Goal: Check status: Check status

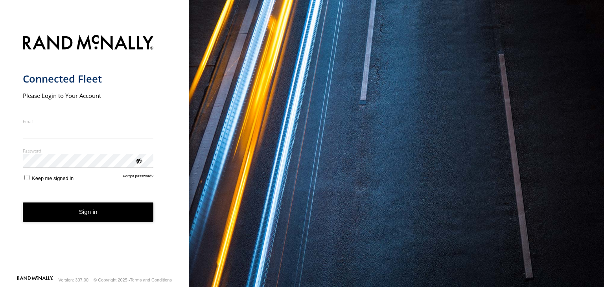
type input "**********"
click at [103, 212] on button "Sign in" at bounding box center [88, 211] width 131 height 19
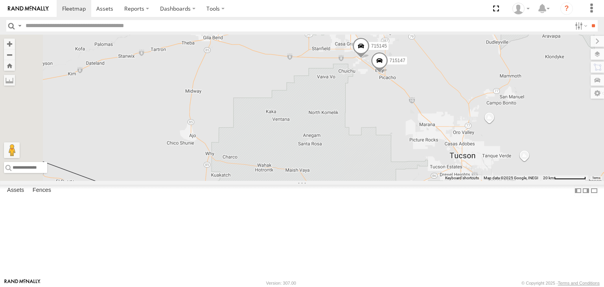
drag, startPoint x: 314, startPoint y: 191, endPoint x: 511, endPoint y: 181, distance: 196.7
click at [511, 181] on div "715144 715147 715145" at bounding box center [302, 108] width 604 height 146
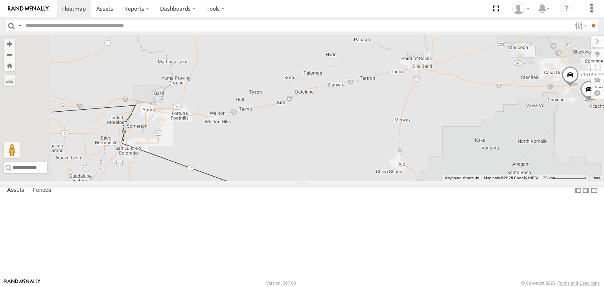
drag, startPoint x: 403, startPoint y: 150, endPoint x: 603, endPoint y: 180, distance: 202.3
click at [603, 180] on div "715144 715147 715145" at bounding box center [302, 108] width 604 height 146
click at [162, 119] on div "3" at bounding box center [154, 111] width 16 height 16
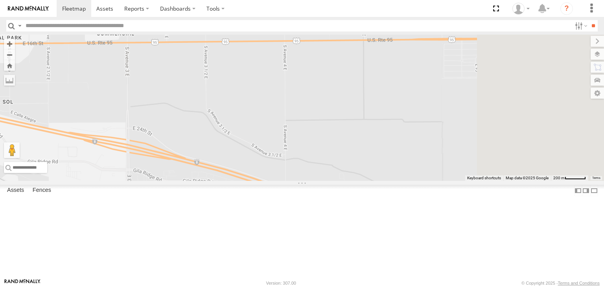
drag, startPoint x: 499, startPoint y: 162, endPoint x: 285, endPoint y: 252, distance: 232.2
click at [285, 181] on div "715144 715147 715145 3" at bounding box center [302, 108] width 604 height 146
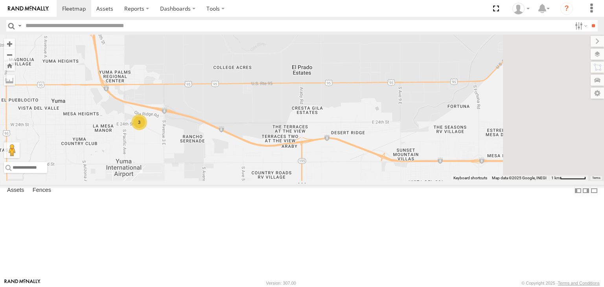
drag, startPoint x: 486, startPoint y: 224, endPoint x: 367, endPoint y: 167, distance: 131.1
click at [368, 167] on div "715144 715147 715145 3" at bounding box center [302, 108] width 604 height 146
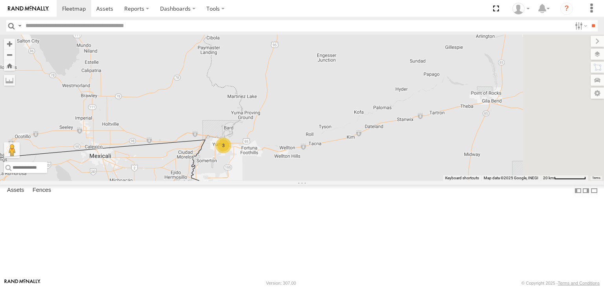
drag, startPoint x: 516, startPoint y: 171, endPoint x: 303, endPoint y: 204, distance: 215.6
click at [302, 181] on div "715144 715147 715145 3" at bounding box center [302, 108] width 604 height 146
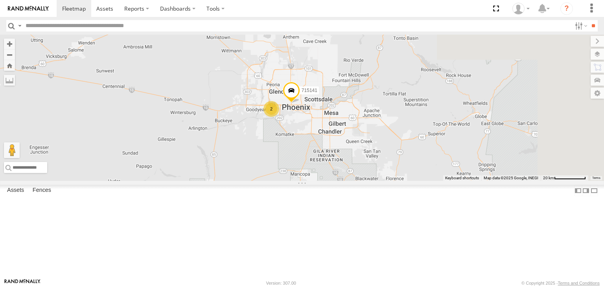
drag, startPoint x: 501, startPoint y: 145, endPoint x: 382, endPoint y: 213, distance: 136.9
click at [382, 181] on div "715144 715147 715145 715141 3 2" at bounding box center [302, 108] width 604 height 146
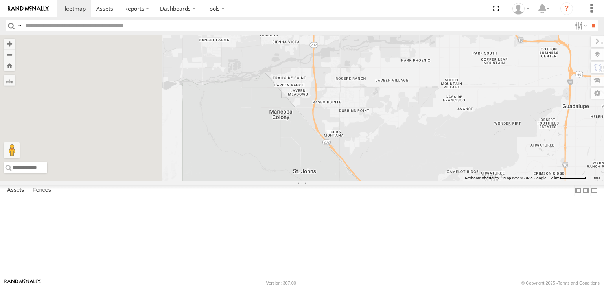
drag, startPoint x: 320, startPoint y: 97, endPoint x: 464, endPoint y: 225, distance: 192.1
click at [464, 181] on div "715144 715147 715145 715141" at bounding box center [302, 108] width 604 height 146
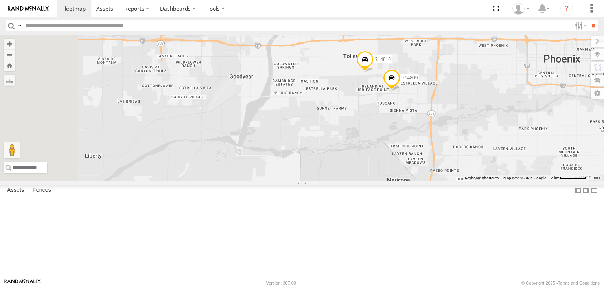
drag, startPoint x: 402, startPoint y: 145, endPoint x: 521, endPoint y: 202, distance: 132.2
click at [521, 181] on div "715144 715147 715145 715141 714810 714809" at bounding box center [302, 108] width 604 height 146
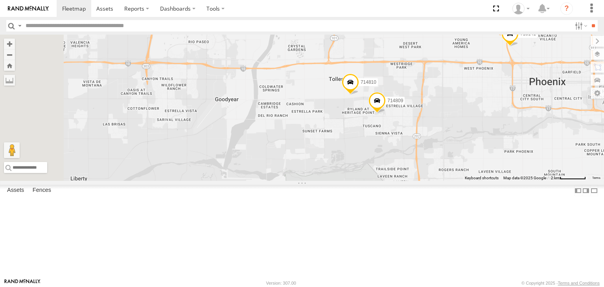
drag, startPoint x: 468, startPoint y: 158, endPoint x: 442, endPoint y: 194, distance: 45.0
click at [443, 181] on div "715144 715147 715145 715141 714810 714809" at bounding box center [302, 108] width 604 height 146
click at [434, 181] on div "715144 715147 715145 715141 714810 714809" at bounding box center [302, 108] width 604 height 146
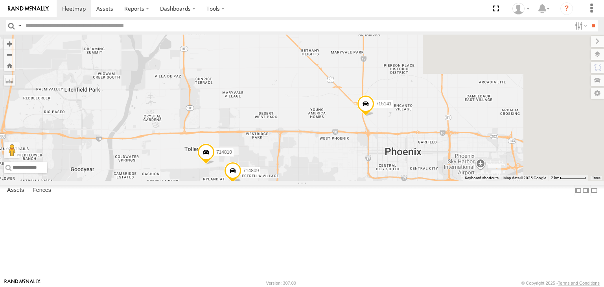
drag, startPoint x: 539, startPoint y: 195, endPoint x: 376, endPoint y: 227, distance: 165.9
click at [345, 181] on div "715144 715147 715145 715141 714810 714809" at bounding box center [302, 108] width 604 height 146
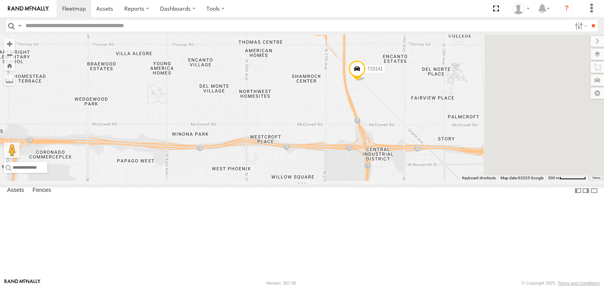
drag, startPoint x: 503, startPoint y: 103, endPoint x: 439, endPoint y: 161, distance: 86.8
click at [441, 158] on div "715144 715147 715145 715141 714810 714809" at bounding box center [302, 108] width 604 height 146
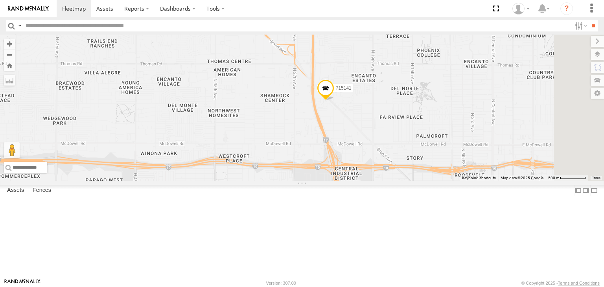
click at [435, 164] on div "715144 715147 715145 715141 714810 714809" at bounding box center [302, 108] width 604 height 146
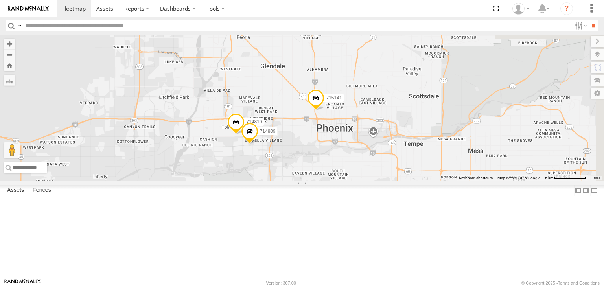
drag, startPoint x: 510, startPoint y: 192, endPoint x: 446, endPoint y: 173, distance: 66.0
click at [445, 181] on div "715144 715147 715145 715141 714810 714809" at bounding box center [302, 108] width 604 height 146
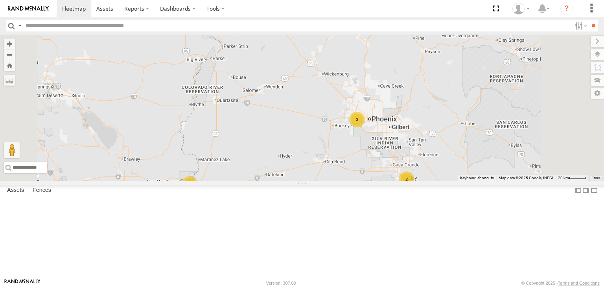
drag, startPoint x: 532, startPoint y: 219, endPoint x: 499, endPoint y: 147, distance: 80.0
click at [499, 147] on div "715144 3 3 2" at bounding box center [302, 108] width 604 height 146
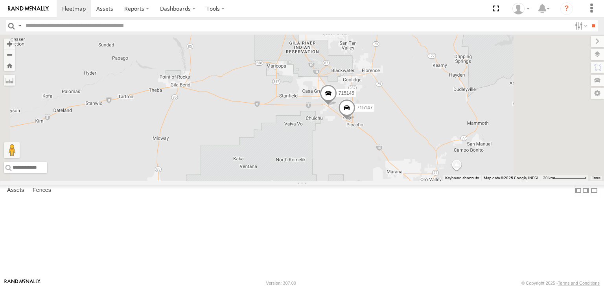
drag, startPoint x: 483, startPoint y: 183, endPoint x: 432, endPoint y: 184, distance: 50.3
click at [432, 181] on div "715144 2 715147 715141 715145" at bounding box center [302, 108] width 604 height 146
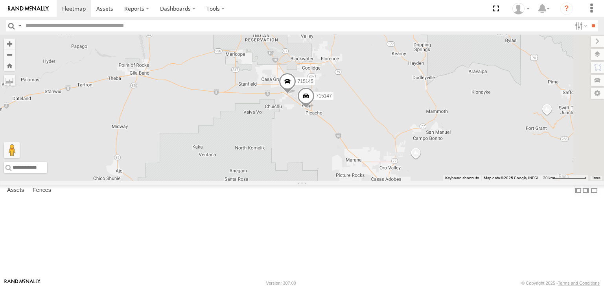
click at [432, 181] on div "715144 2 715147 715141 715145" at bounding box center [302, 108] width 604 height 146
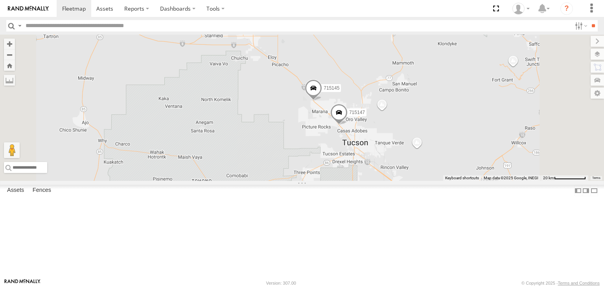
drag, startPoint x: 395, startPoint y: 239, endPoint x: 371, endPoint y: 158, distance: 84.5
click at [371, 158] on div "715144 2 715147 715141 715145" at bounding box center [302, 108] width 604 height 146
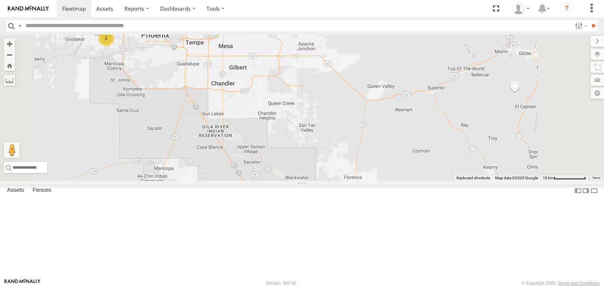
drag, startPoint x: 418, startPoint y: 229, endPoint x: 361, endPoint y: 98, distance: 143.1
click at [369, 105] on div "F19-01 (David S) 715144 715141 2" at bounding box center [302, 108] width 604 height 146
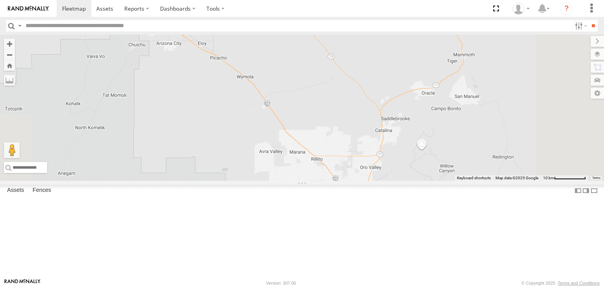
drag, startPoint x: 386, startPoint y: 188, endPoint x: 325, endPoint y: 79, distance: 125.1
click at [336, 86] on div "F19-01 (David S) 715144 715141 2" at bounding box center [302, 108] width 604 height 146
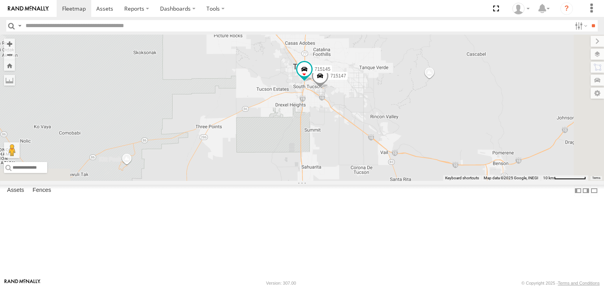
drag, startPoint x: 367, startPoint y: 163, endPoint x: 338, endPoint y: 122, distance: 50.6
click at [338, 122] on div "F19-01 (David S) 715144 715141 2 715147 715145" at bounding box center [302, 108] width 604 height 146
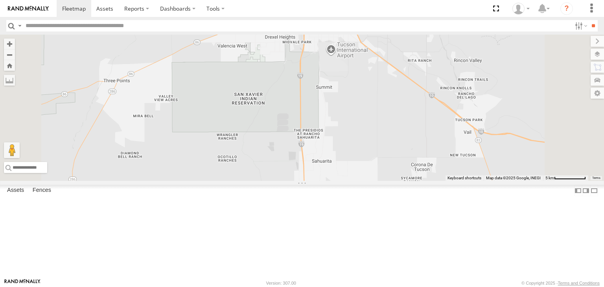
drag, startPoint x: 389, startPoint y: 82, endPoint x: 354, endPoint y: 177, distance: 101.6
click at [354, 175] on div "F19-01 (David S) 715144 715141 715147 715145" at bounding box center [302, 108] width 604 height 146
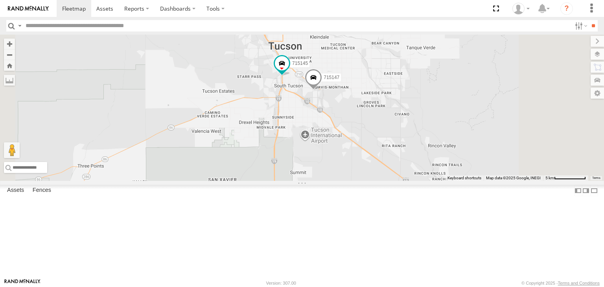
click at [352, 181] on div "F19-01 (David S) 715144 715141 715147 715145" at bounding box center [302, 108] width 604 height 146
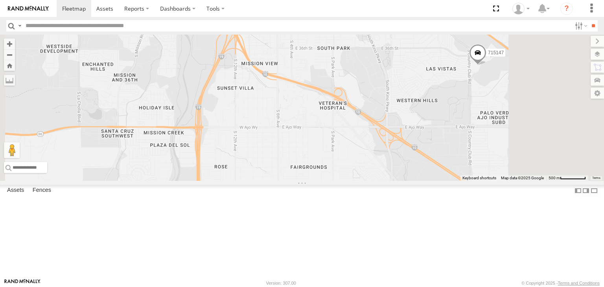
drag, startPoint x: 527, startPoint y: 149, endPoint x: 424, endPoint y: 225, distance: 127.8
click at [429, 181] on div "F19-01 (David S) 715144 715141 715147 715145" at bounding box center [302, 108] width 604 height 146
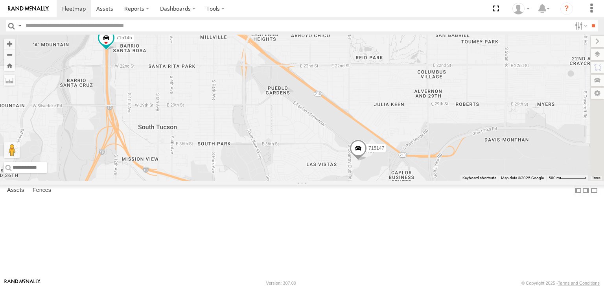
drag, startPoint x: 424, startPoint y: 225, endPoint x: 396, endPoint y: 254, distance: 40.0
click at [396, 181] on div "F19-01 (David S) 715144 715141 715147 715145" at bounding box center [302, 108] width 604 height 146
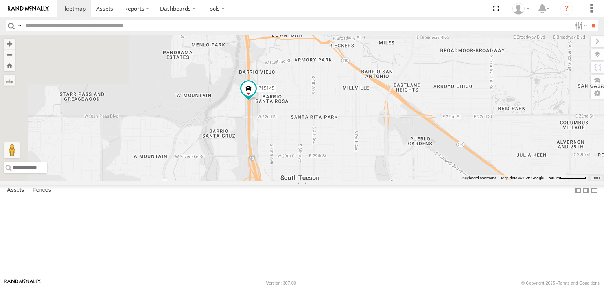
drag, startPoint x: 340, startPoint y: 187, endPoint x: 507, endPoint y: 250, distance: 179.2
click at [508, 181] on div "F19-01 (David S) 715144 715141 715147 715145" at bounding box center [302, 108] width 604 height 146
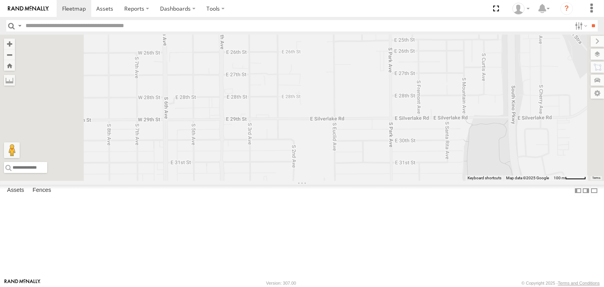
drag, startPoint x: 209, startPoint y: 95, endPoint x: 374, endPoint y: 157, distance: 176.5
click at [336, 150] on div "F19-01 (David S) 715144 715141 715147 715145" at bounding box center [302, 108] width 604 height 146
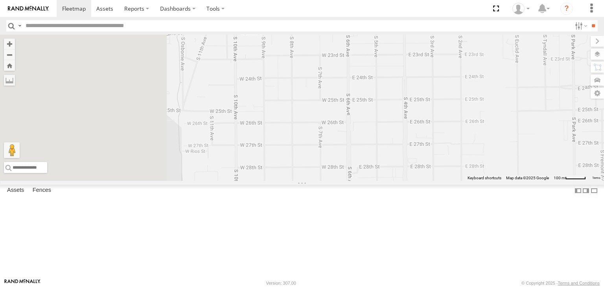
drag, startPoint x: 430, startPoint y: 173, endPoint x: 528, endPoint y: 208, distance: 103.9
click at [528, 181] on div "F19-01 (David S) 715144 715141 715147 715145" at bounding box center [302, 108] width 604 height 146
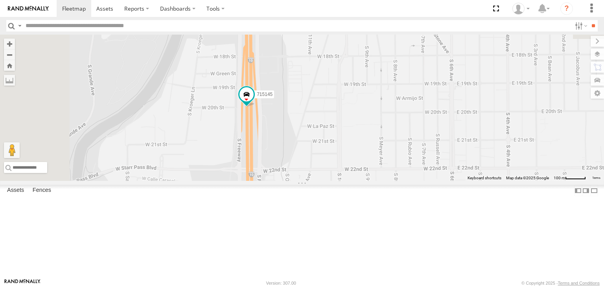
drag, startPoint x: 430, startPoint y: 180, endPoint x: 448, endPoint y: 246, distance: 67.6
click at [447, 181] on div "F19-01 (David S) 715144 715141 715147 715145" at bounding box center [302, 108] width 604 height 146
